Goal: Find specific page/section: Find specific page/section

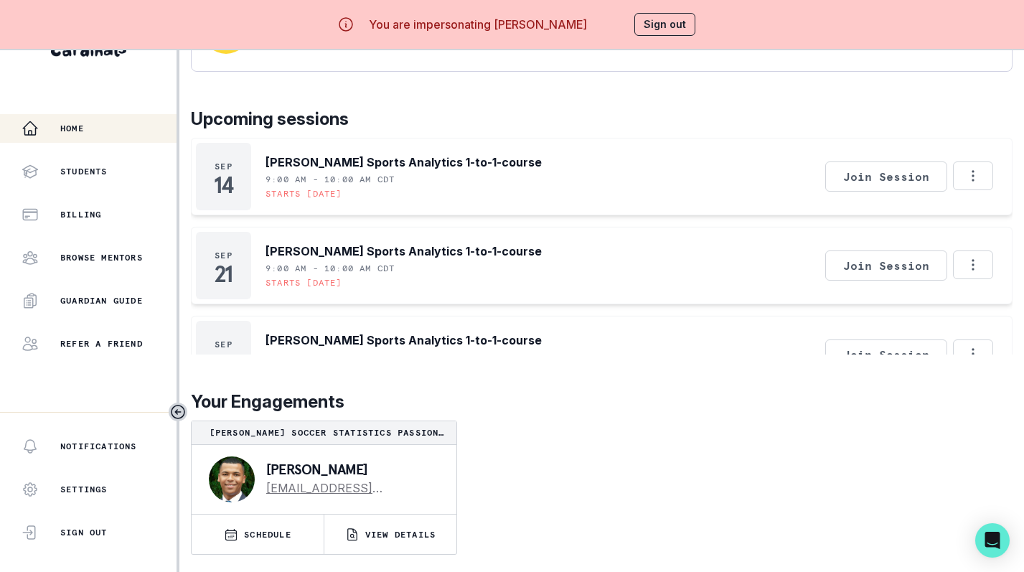
scroll to position [61, 0]
click at [377, 531] on p "VIEW DETAILS" at bounding box center [400, 534] width 70 height 11
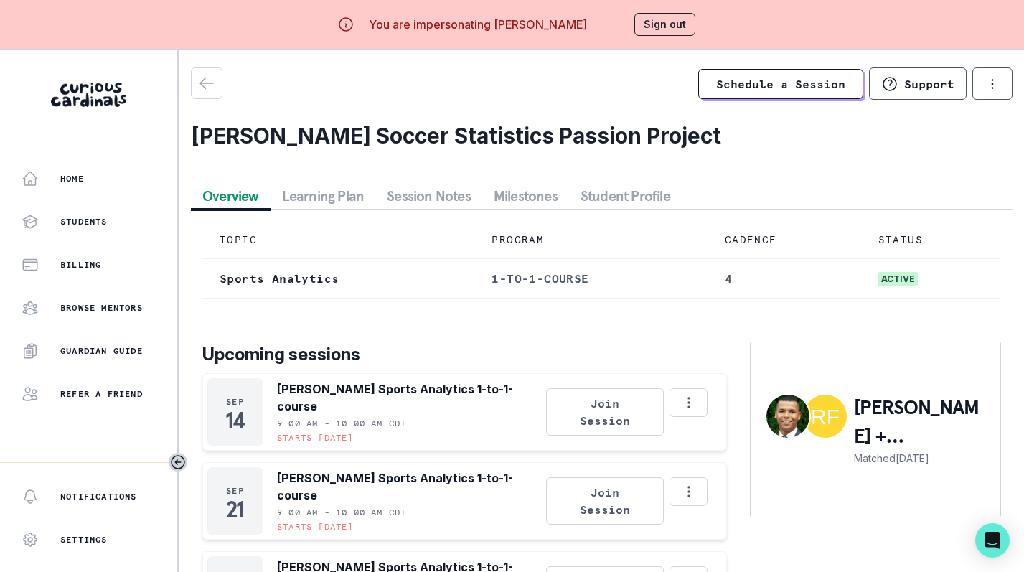
click at [425, 207] on button "Session Notes" at bounding box center [428, 196] width 107 height 26
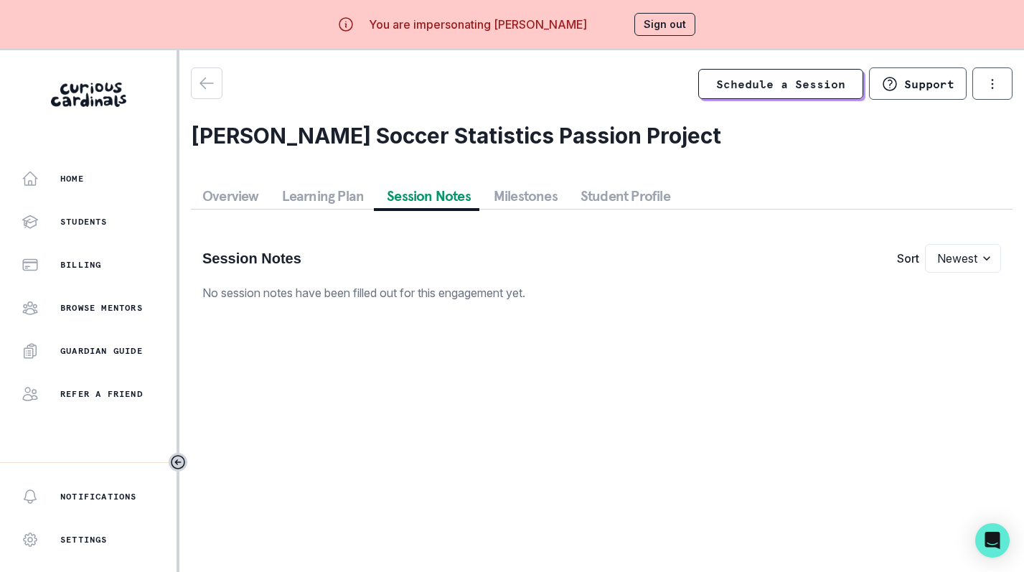
click at [221, 194] on button "Overview" at bounding box center [231, 196] width 80 height 26
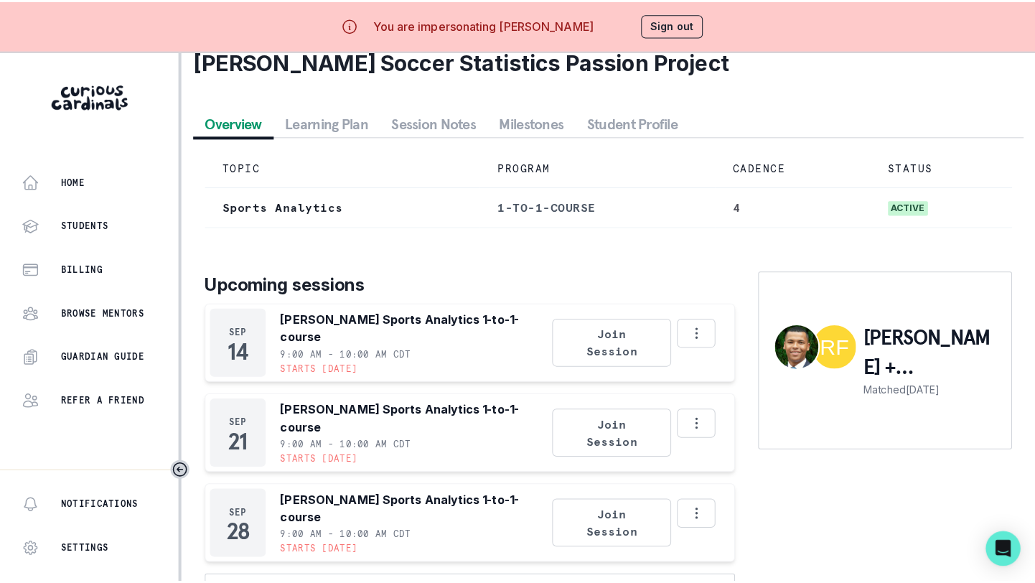
scroll to position [85, 0]
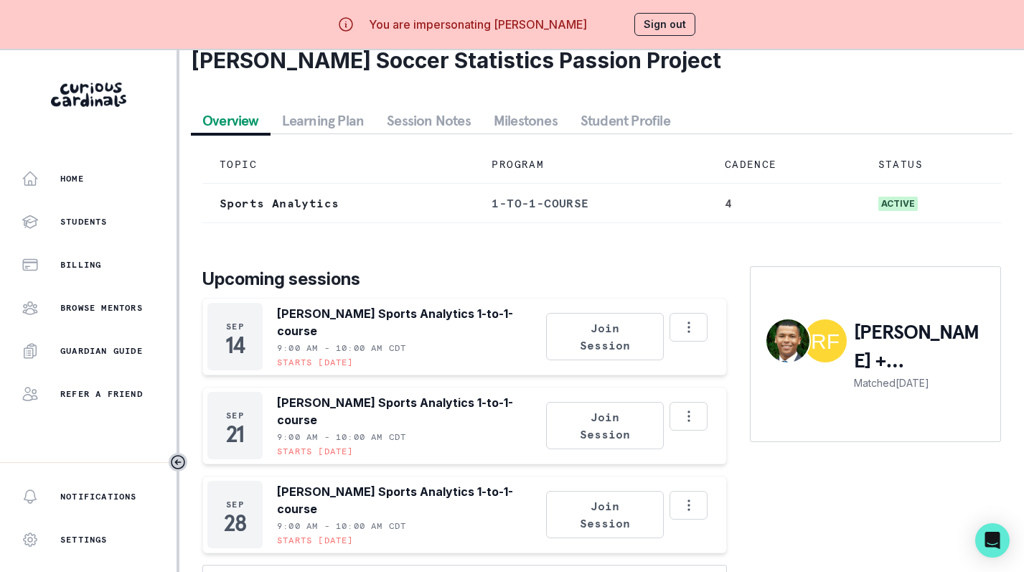
click at [660, 19] on button "Sign out" at bounding box center [664, 24] width 61 height 23
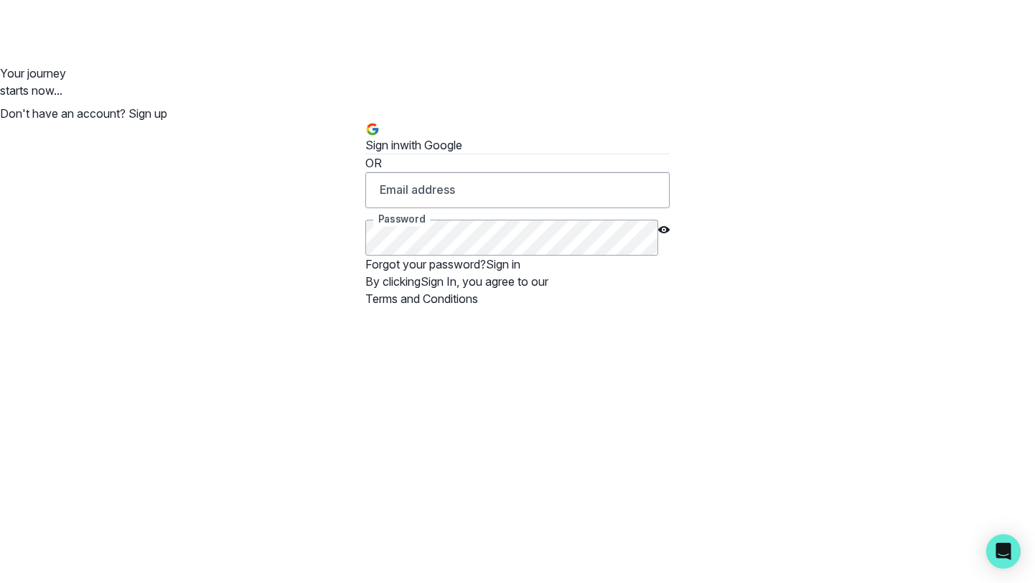
click at [462, 154] on button "Sign in with Google" at bounding box center [413, 138] width 97 height 32
